Goal: Transaction & Acquisition: Purchase product/service

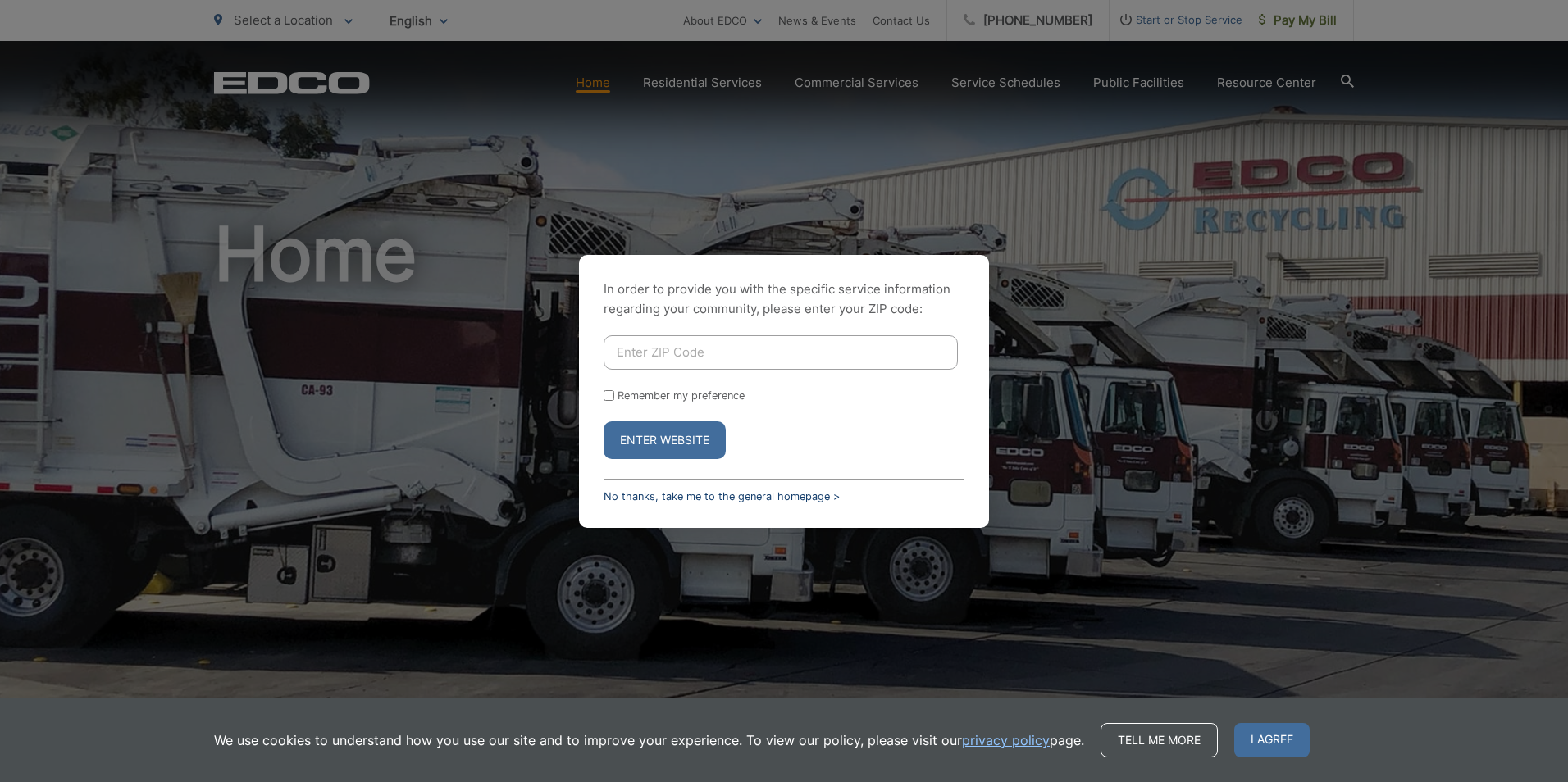
click at [716, 501] on link "No thanks, take me to the general homepage >" at bounding box center [721, 496] width 237 height 12
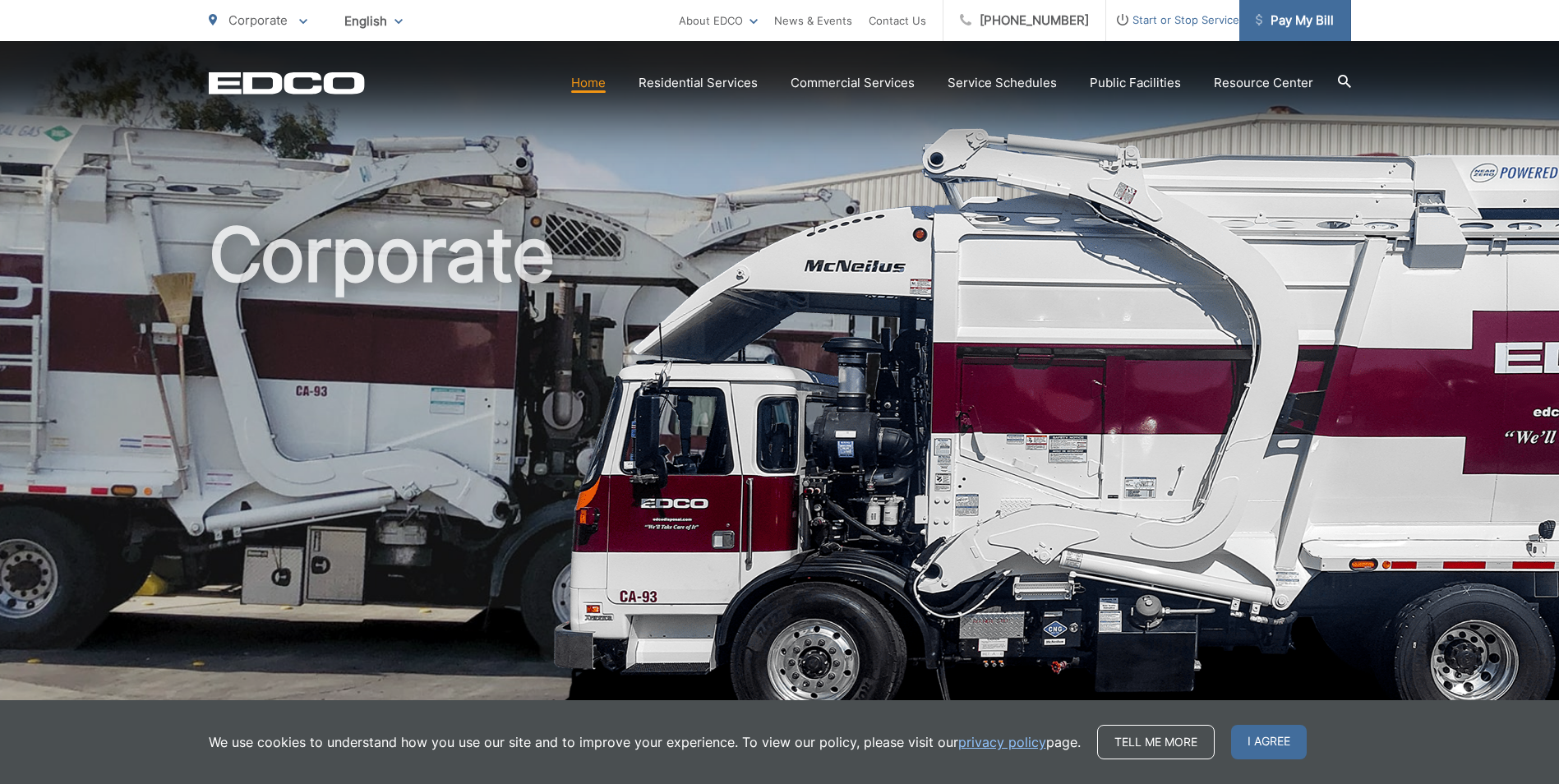
click at [1312, 16] on span "Pay My Bill" at bounding box center [1295, 21] width 78 height 20
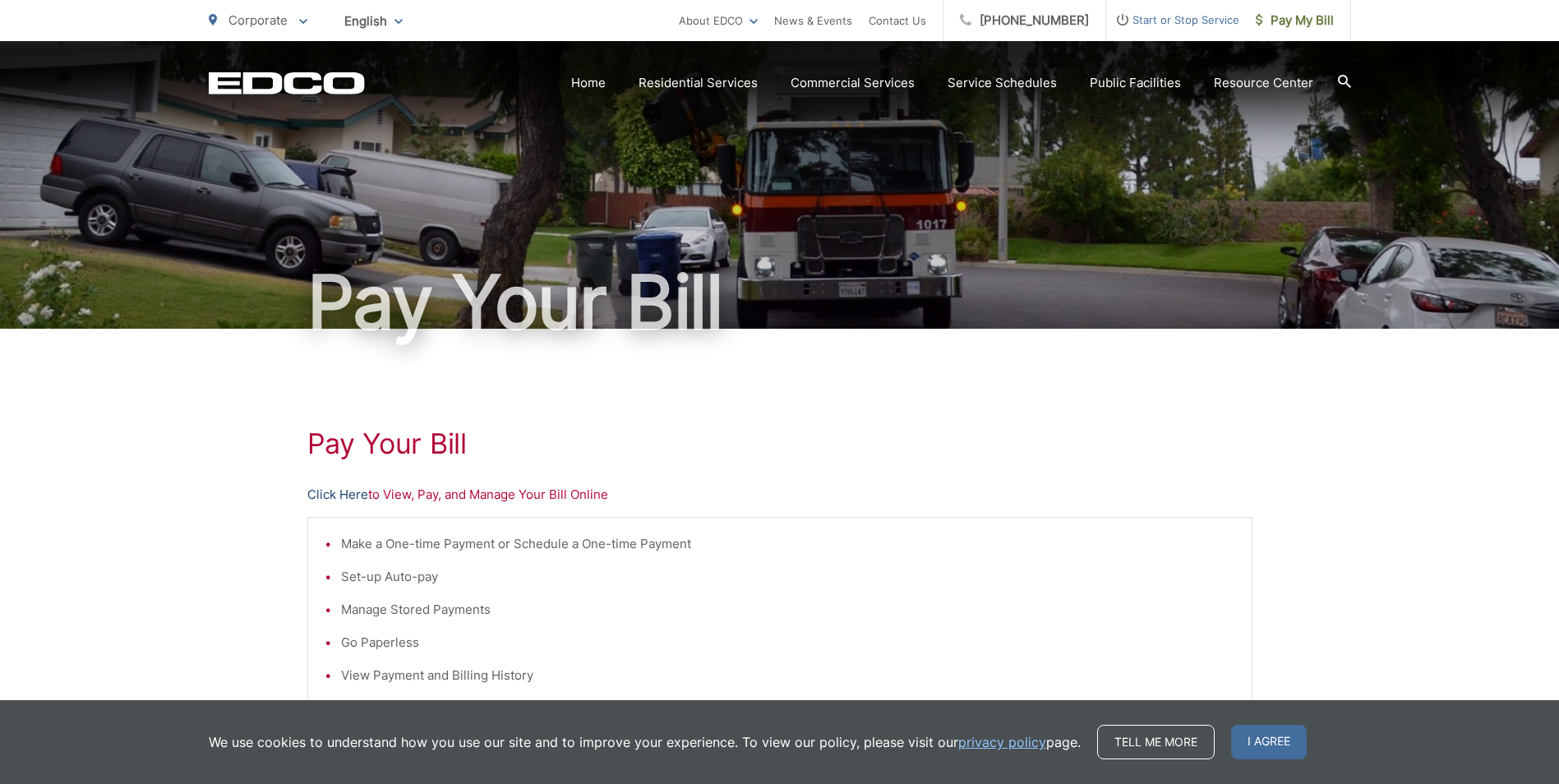
click at [335, 495] on link "Click Here" at bounding box center [338, 495] width 61 height 20
